Goal: Navigation & Orientation: Find specific page/section

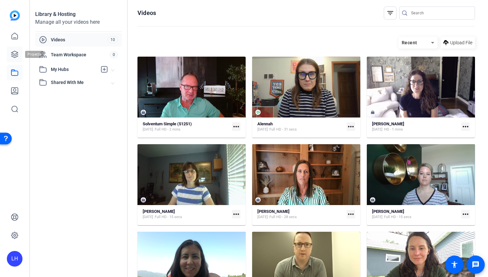
click at [18, 56] on icon at bounding box center [15, 54] width 8 height 8
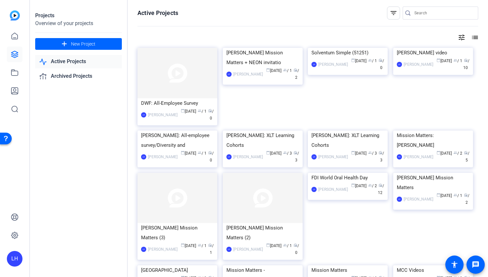
click at [428, 11] on input "Search" at bounding box center [443, 13] width 59 height 8
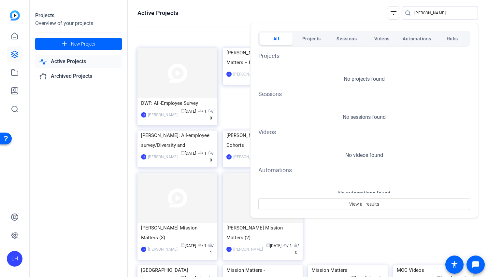
click at [306, 35] on span "Projects" at bounding box center [311, 39] width 19 height 12
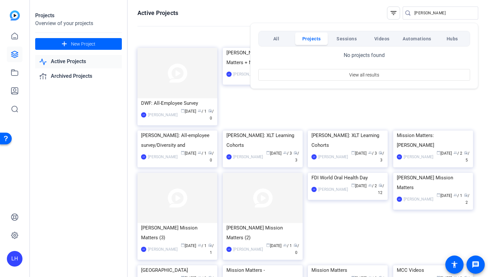
click at [438, 11] on div at bounding box center [244, 138] width 488 height 277
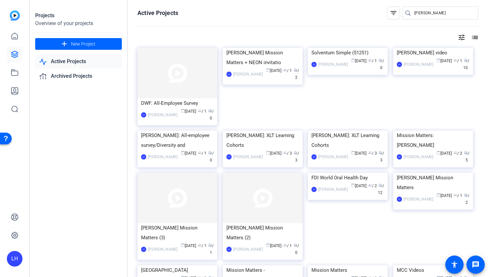
click at [438, 11] on input "[PERSON_NAME]" at bounding box center [443, 13] width 59 height 8
type input "[PERSON_NAME]"
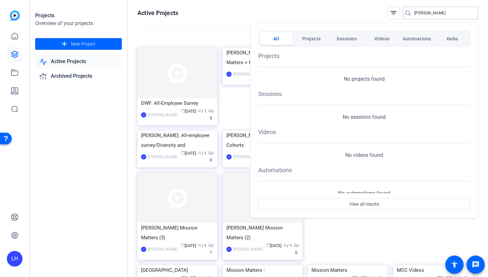
click at [308, 40] on span "Projects" at bounding box center [311, 39] width 19 height 12
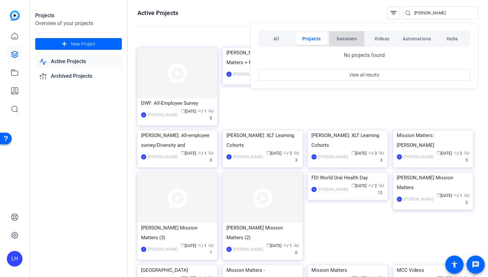
click at [348, 40] on span "Sessions" at bounding box center [347, 39] width 20 height 12
click at [385, 39] on span "Videos" at bounding box center [381, 39] width 15 height 12
click at [425, 41] on span "Automations" at bounding box center [417, 39] width 29 height 12
click at [269, 39] on button "All" at bounding box center [276, 39] width 33 height 12
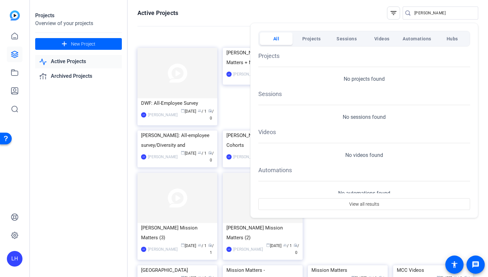
click at [436, 15] on div at bounding box center [244, 138] width 488 height 277
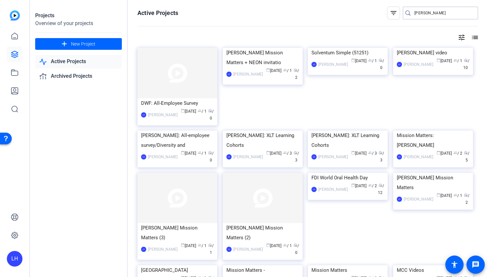
drag, startPoint x: 428, startPoint y: 11, endPoint x: 393, endPoint y: 12, distance: 35.5
click at [393, 12] on div "filter_list [PERSON_NAME]" at bounding box center [432, 13] width 91 height 13
click at [16, 259] on div "LH" at bounding box center [15, 259] width 16 height 16
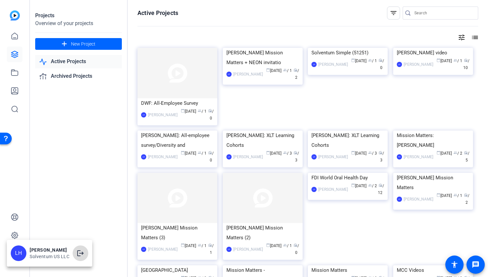
click at [84, 253] on mat-icon "logout" at bounding box center [81, 254] width 8 height 8
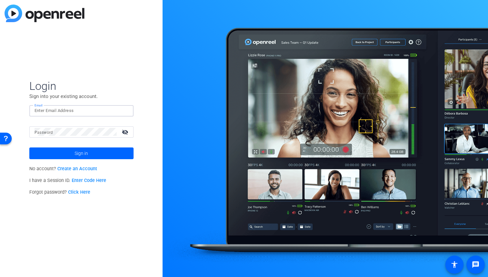
click at [76, 111] on input "Email" at bounding box center [82, 111] width 94 height 8
type input "[EMAIL_ADDRESS][DOMAIN_NAME]"
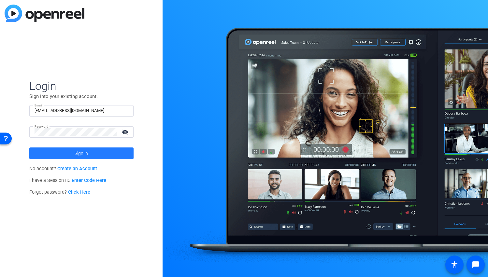
click at [82, 154] on span "Sign in" at bounding box center [81, 153] width 13 height 16
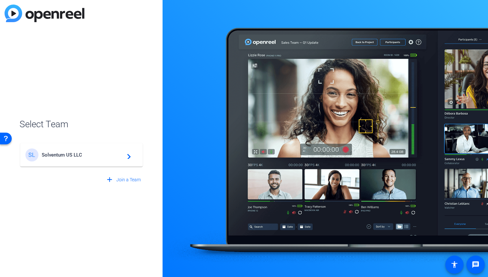
click at [82, 154] on span "Solventum US LLC" at bounding box center [82, 155] width 81 height 6
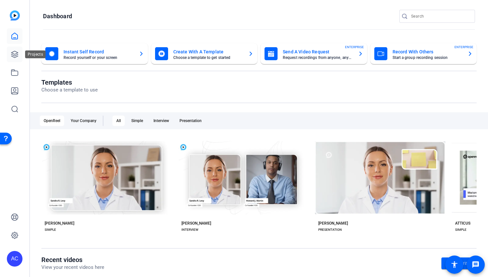
click at [18, 53] on icon at bounding box center [14, 54] width 7 height 7
